Goal: Task Accomplishment & Management: Use online tool/utility

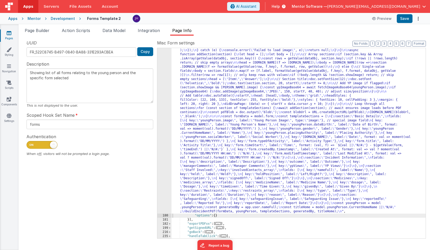
scroll to position [173, 0]
click at [218, 91] on div ""function" : "async function buildIncidentPdf(formData, youngPerson, templateSe…" at bounding box center [299, 205] width 254 height 404
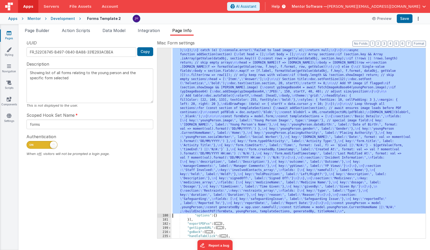
click at [162, 82] on div "179" at bounding box center [165, 108] width 14 height 210
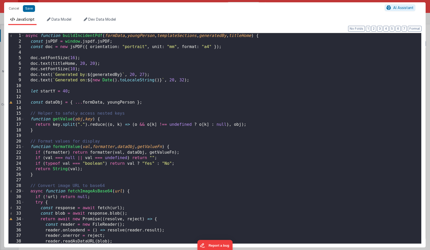
click at [241, 102] on div "async function buildIncidentPdf ( formData , youngPerson , templateSections , g…" at bounding box center [222, 143] width 397 height 221
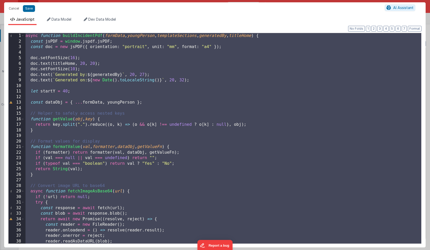
click at [214, 79] on div "async function buildIncidentPdf ( formData , youngPerson , templateSections , g…" at bounding box center [222, 143] width 397 height 221
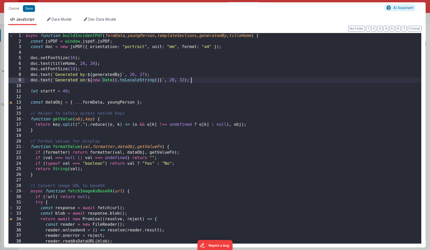
click at [213, 83] on div "async function buildIncidentPdf ( formData , youngPerson , templateSections , g…" at bounding box center [222, 143] width 397 height 221
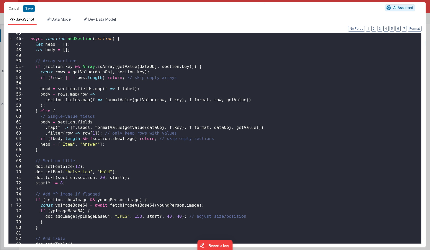
scroll to position [244, 0]
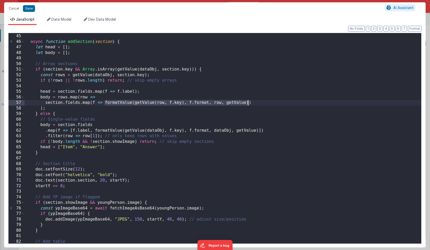
drag, startPoint x: 105, startPoint y: 102, endPoint x: 248, endPoint y: 101, distance: 143.1
click at [248, 101] on div "} async function addSection ( section ) { let head = [ ] ; let body = [ ] ; // …" at bounding box center [222, 138] width 397 height 221
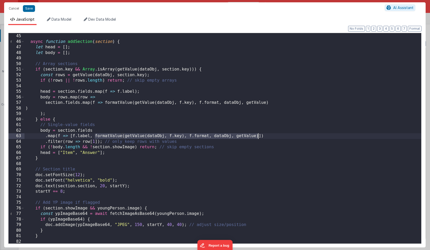
drag, startPoint x: 95, startPoint y: 135, endPoint x: 259, endPoint y: 135, distance: 163.4
click at [259, 135] on div "} async function addSection ( section ) { let head = [ ] ; let body = [ ] ; // …" at bounding box center [222, 138] width 397 height 221
click at [272, 103] on div "} async function addSection ( section ) { let head = [ ] ; let body = [ ] ; // …" at bounding box center [222, 138] width 397 height 221
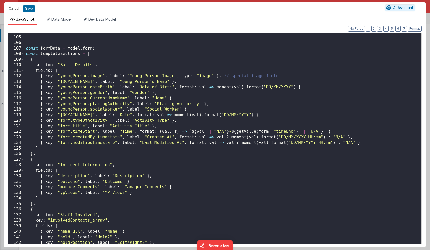
scroll to position [575, 0]
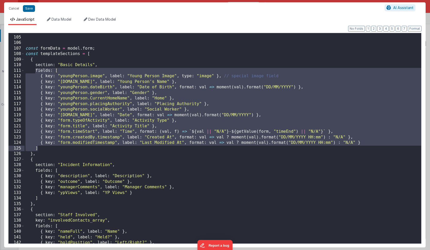
drag, startPoint x: 35, startPoint y: 70, endPoint x: 39, endPoint y: 149, distance: 79.0
click at [39, 149] on div "const formData = model . form ; const templateSections = [ { section : "Basic D…" at bounding box center [222, 139] width 397 height 221
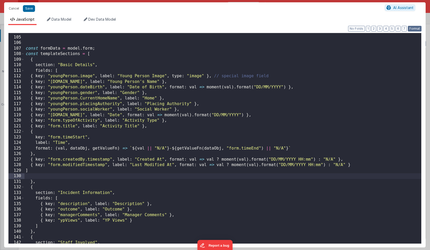
click at [413, 29] on button "Format" at bounding box center [415, 29] width 14 height 6
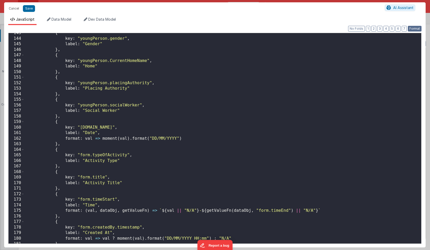
scroll to position [805, 0]
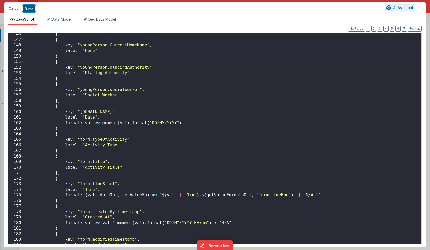
click at [29, 9] on button "Save" at bounding box center [29, 8] width 12 height 7
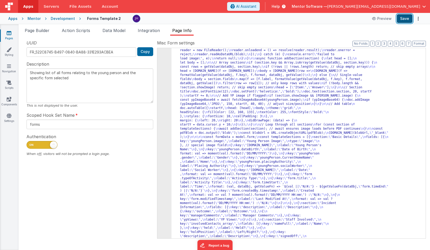
click at [404, 18] on button "Save" at bounding box center [405, 18] width 16 height 9
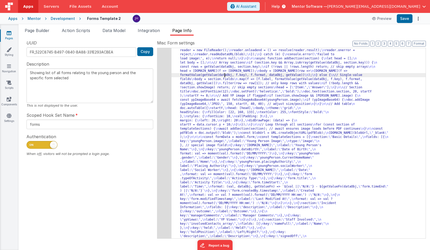
click at [162, 81] on div "179" at bounding box center [165, 147] width 14 height 289
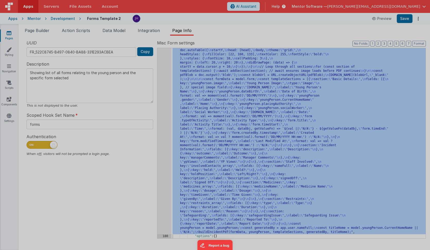
scroll to position [231, 0]
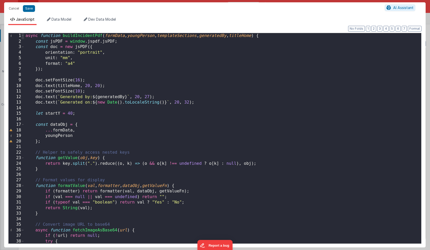
click at [23, 36] on span at bounding box center [22, 36] width 3 height 6
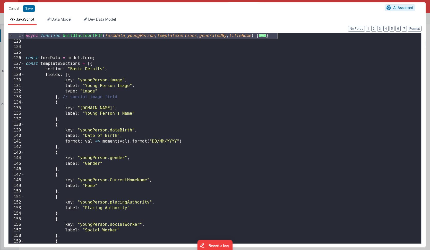
drag, startPoint x: 26, startPoint y: 36, endPoint x: 316, endPoint y: 37, distance: 289.7
click at [316, 37] on div "async function buildIncidentPdf ( formData , youngPerson , templateSections , g…" at bounding box center [222, 143] width 397 height 221
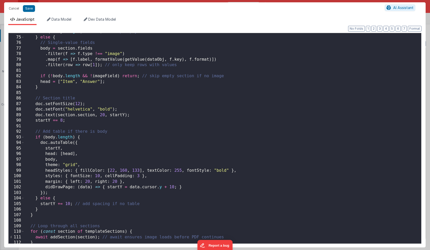
scroll to position [397, 0]
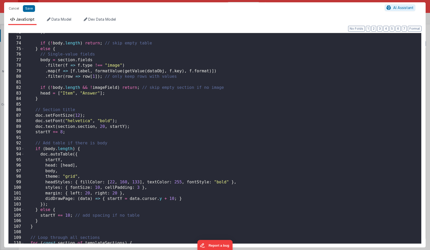
click at [90, 93] on div ") ; if ( ! body . length ) return ; // skip empty table } else { // Single-valu…" at bounding box center [222, 139] width 397 height 221
click at [92, 93] on div ") ; if ( ! body . length ) return ; // skip empty table } else { // Single-valu…" at bounding box center [222, 139] width 397 height 221
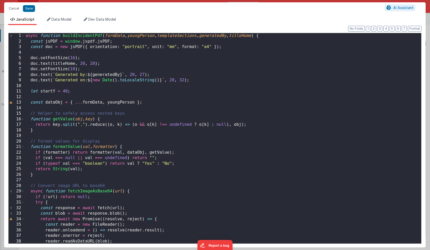
scroll to position [0, 0]
click at [63, 64] on div "async function buildIncidentPdf ( formData , youngPerson , templateSections , g…" at bounding box center [222, 143] width 397 height 221
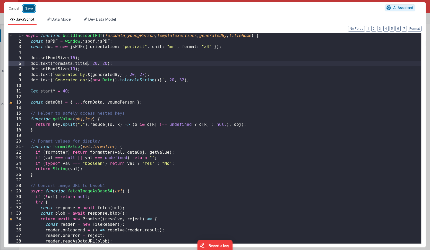
click at [27, 10] on button "Save" at bounding box center [29, 8] width 12 height 7
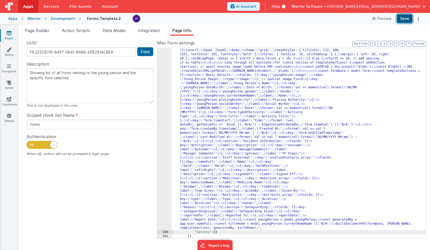
click at [405, 19] on button "Save" at bounding box center [405, 18] width 16 height 9
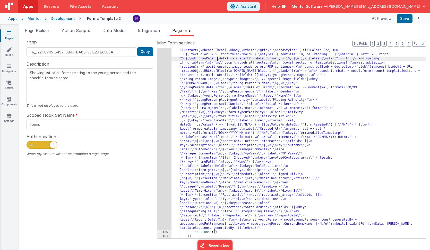
click at [218, 59] on div ""function" : "async function buildIncidentPdf(formData, youngPerson, templateSe…" at bounding box center [299, 184] width 254 height 479
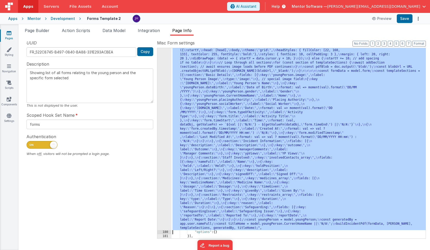
click at [167, 80] on div "179" at bounding box center [165, 87] width 14 height 285
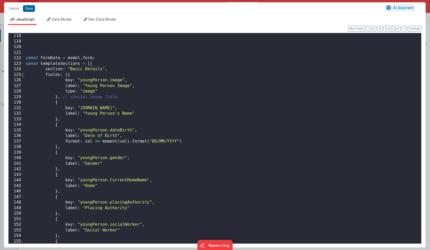
click at [24, 74] on span at bounding box center [22, 75] width 3 height 6
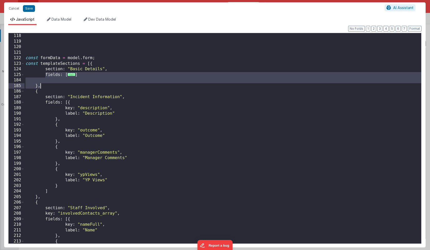
drag, startPoint x: 45, startPoint y: 74, endPoint x: 44, endPoint y: 87, distance: 13.0
click at [44, 87] on div "const formData = model . form ; const templateSections = [{ section : "Basic De…" at bounding box center [222, 143] width 397 height 221
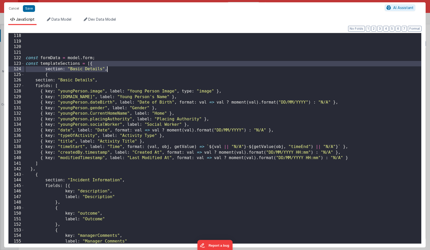
drag, startPoint x: 89, startPoint y: 63, endPoint x: 120, endPoint y: 68, distance: 30.8
click at [120, 68] on div "const formData = model . form ; const templateSections = [{ section : "Basic De…" at bounding box center [222, 143] width 397 height 221
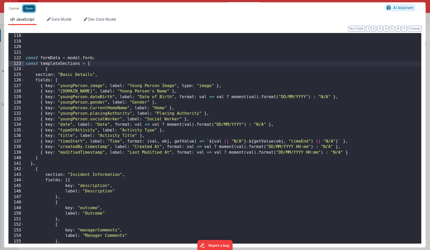
click at [29, 10] on button "Save" at bounding box center [29, 8] width 12 height 7
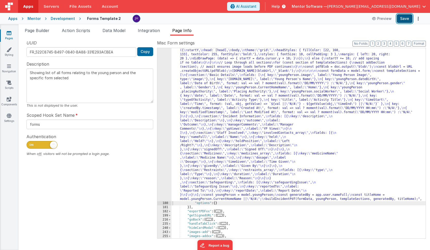
click at [404, 20] on button "Save" at bounding box center [405, 18] width 16 height 9
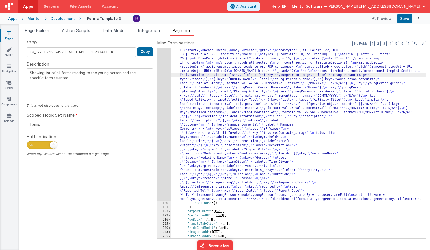
click at [220, 77] on div ""function" : "async function buildIncidentPdf(formData, youngPerson, templateSe…" at bounding box center [299, 170] width 254 height 450
click at [165, 75] on div "179" at bounding box center [165, 73] width 14 height 256
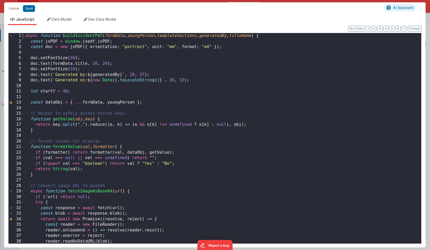
click at [22, 36] on span at bounding box center [22, 36] width 3 height 6
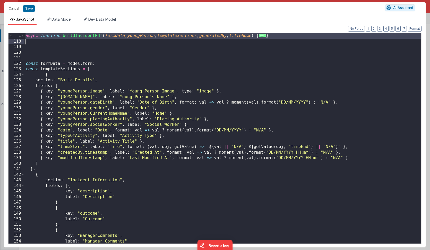
drag, startPoint x: 25, startPoint y: 36, endPoint x: 25, endPoint y: 40, distance: 4.9
click at [25, 40] on div "async function buildIncidentPdf ( formData , youngPerson , templateSections , g…" at bounding box center [222, 143] width 397 height 221
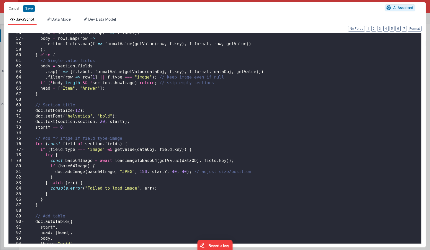
scroll to position [302, 0]
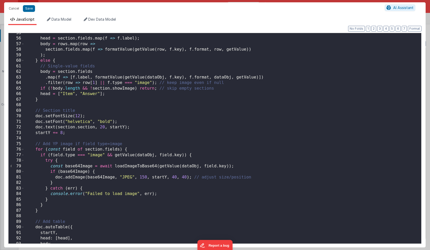
click at [88, 93] on div "head = section . fields . map ( f => f . label ) ; body = rows . map ( row => s…" at bounding box center [222, 140] width 397 height 221
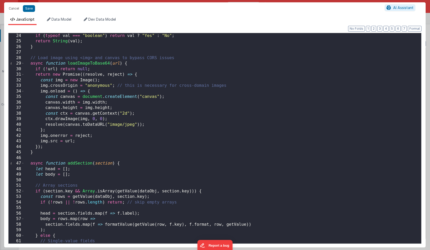
scroll to position [0, 0]
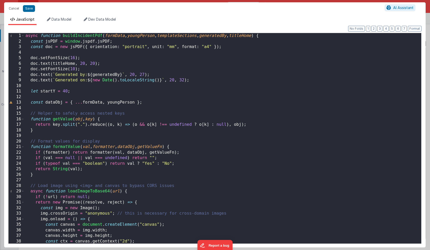
click at [63, 63] on div "async function buildIncidentPdf ( formData , youngPerson , templateSections , g…" at bounding box center [222, 143] width 397 height 221
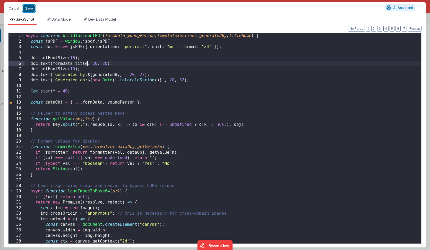
click at [32, 10] on button "Save" at bounding box center [29, 8] width 12 height 7
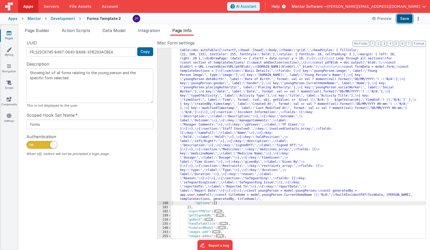
click at [404, 17] on button "Save" at bounding box center [405, 18] width 16 height 9
click at [196, 64] on div ""function" : "async function buildIncidentPdf(formData, youngPerson, templateSe…" at bounding box center [299, 170] width 254 height 450
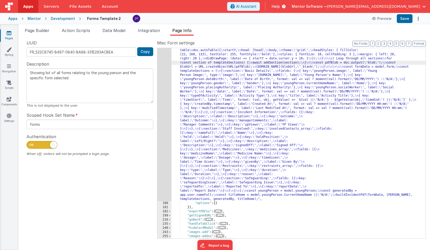
click at [163, 67] on div "179" at bounding box center [165, 73] width 14 height 256
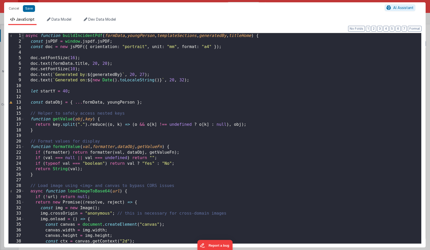
click at [22, 37] on span at bounding box center [22, 36] width 3 height 6
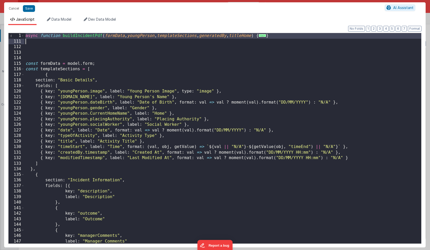
drag, startPoint x: 26, startPoint y: 36, endPoint x: 26, endPoint y: 39, distance: 2.8
click at [26, 39] on div "async function buildIncidentPdf ( formData , youngPerson , templateSections , g…" at bounding box center [222, 143] width 397 height 221
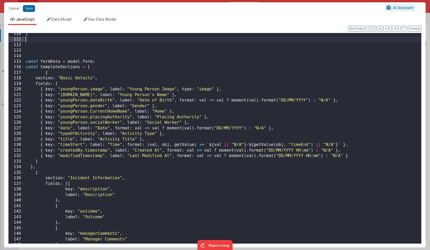
scroll to position [610, 0]
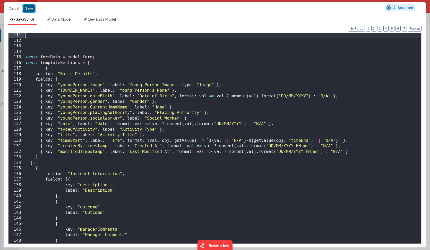
click at [31, 8] on button "Save" at bounding box center [29, 8] width 12 height 7
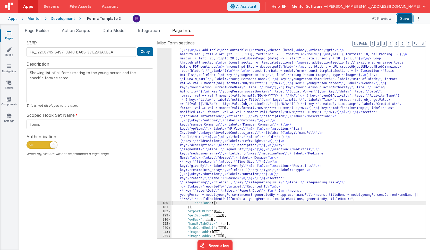
click at [406, 20] on button "Save" at bounding box center [405, 18] width 16 height 9
click at [216, 91] on div ""function" : "async function buildIncidentPdf(formData, youngPerson, templateSe…" at bounding box center [299, 170] width 254 height 450
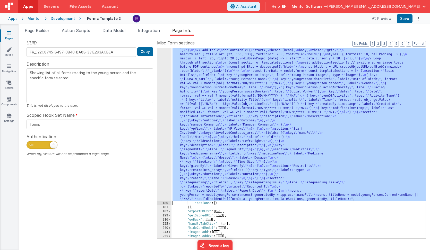
click at [164, 78] on div "179" at bounding box center [165, 73] width 14 height 256
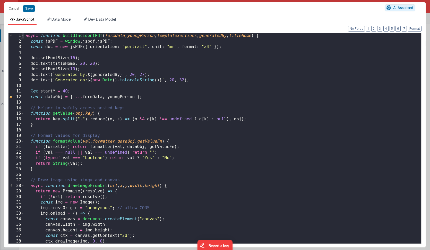
click at [22, 35] on span at bounding box center [22, 36] width 3 height 6
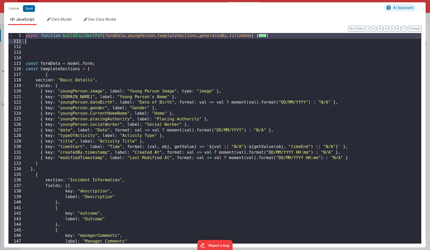
drag, startPoint x: 25, startPoint y: 35, endPoint x: 26, endPoint y: 40, distance: 4.7
click at [26, 40] on div "async function buildIncidentPdf ( formData , youngPerson , templateSections , g…" at bounding box center [222, 143] width 397 height 221
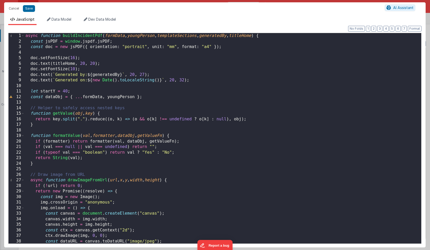
click at [61, 63] on div "async function buildIncidentPdf ( formData , youngPerson , templateSections , g…" at bounding box center [222, 143] width 397 height 221
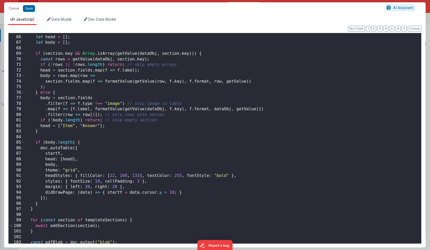
scroll to position [368, 0]
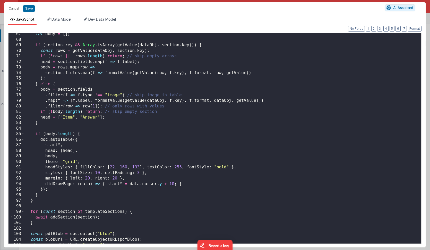
click at [88, 118] on div "let body = [ ] ; if ( section . key && Array . [GEOGRAPHIC_DATA] ( getValue ( d…" at bounding box center [222, 141] width 397 height 221
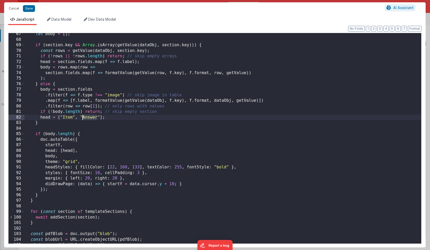
click at [88, 118] on div "let body = [ ] ; if ( section . key && Array . [GEOGRAPHIC_DATA] ( getValue ( d…" at bounding box center [222, 141] width 397 height 221
click at [29, 8] on button "Save" at bounding box center [29, 8] width 12 height 7
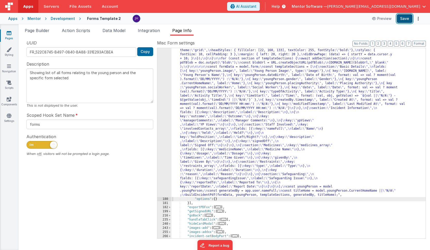
click at [405, 19] on button "Save" at bounding box center [405, 18] width 16 height 9
